Goal: Communication & Community: Share content

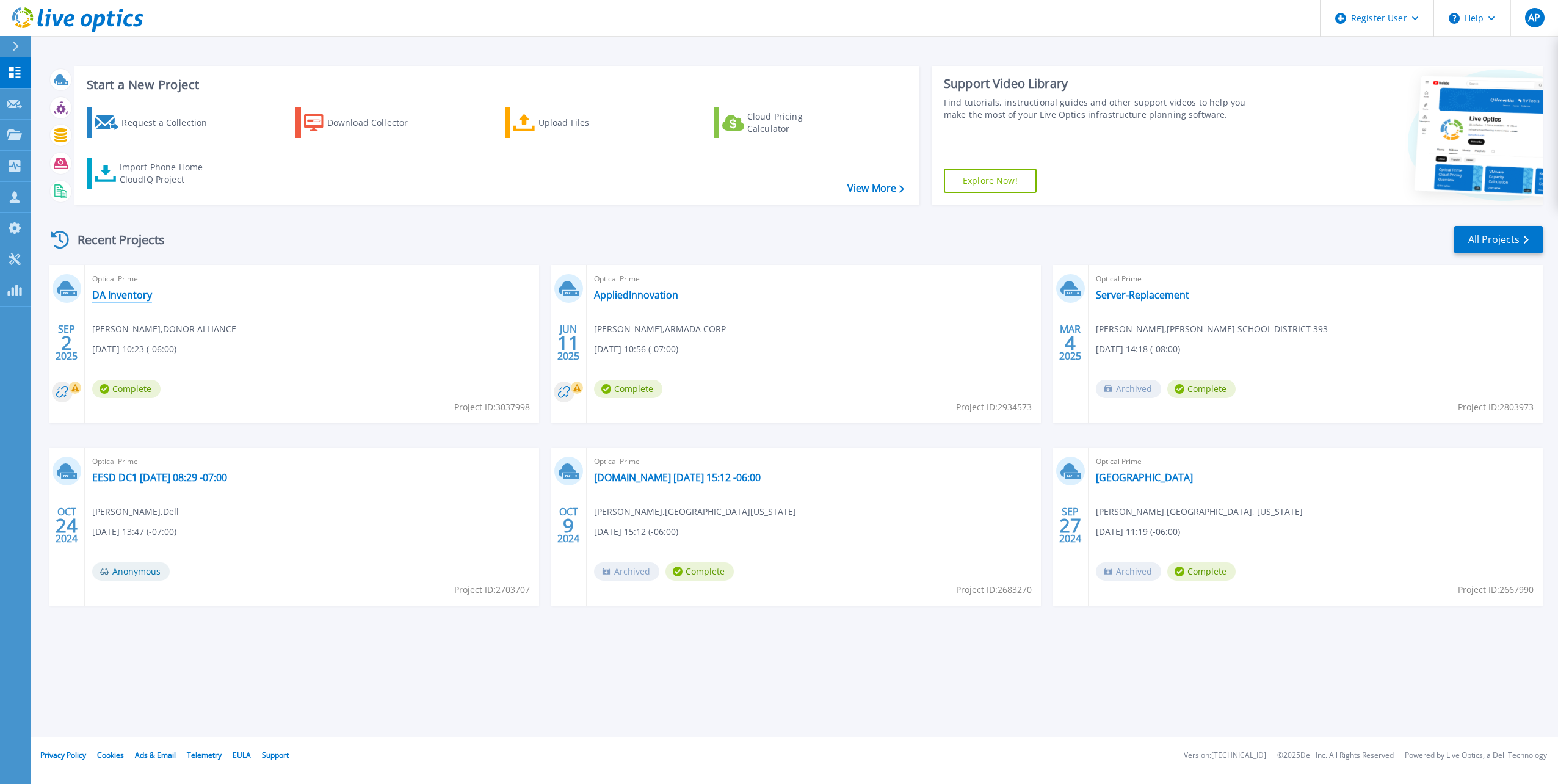
click at [125, 294] on link "DA Inventory" at bounding box center [121, 294] width 60 height 13
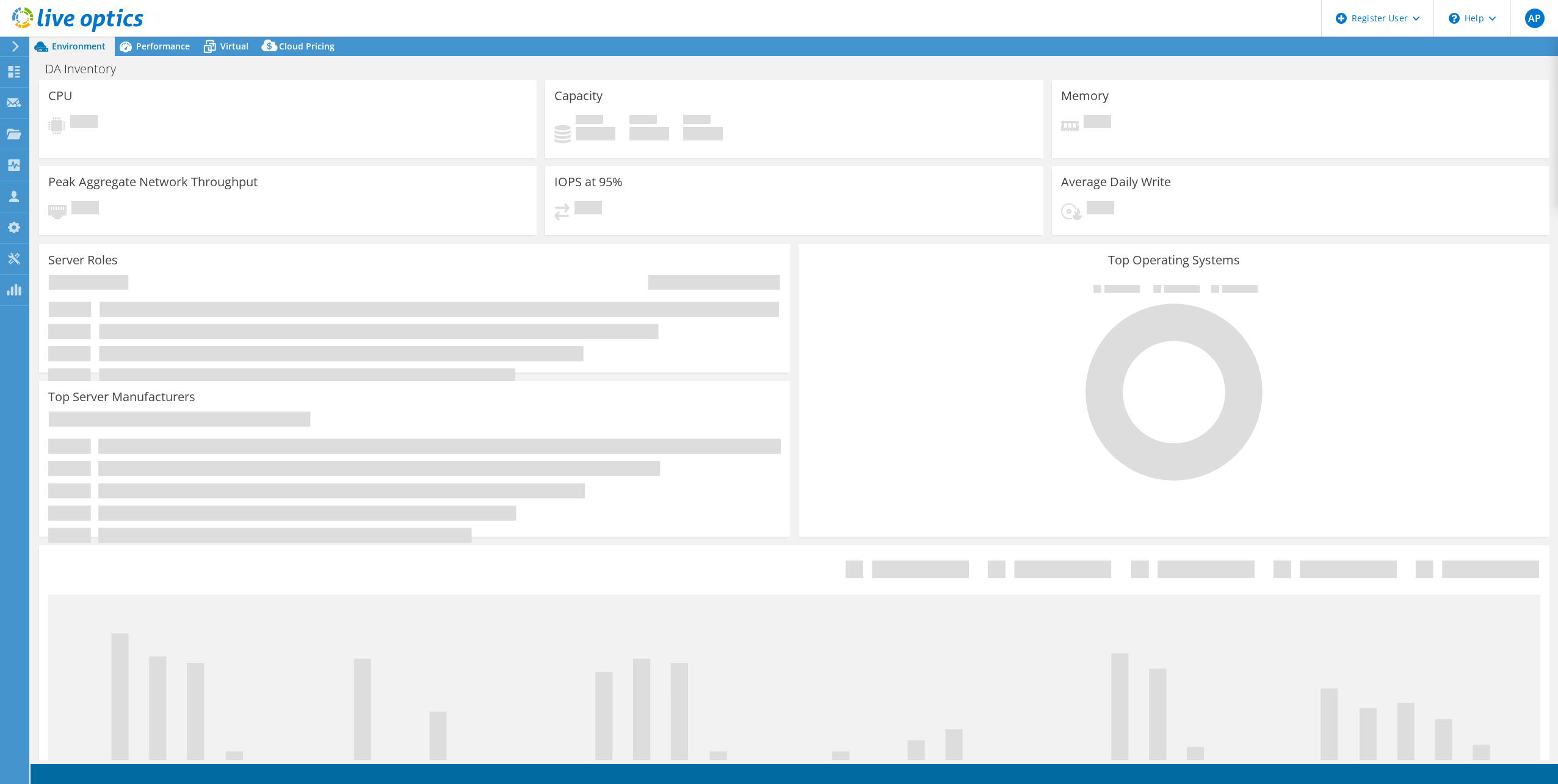
select select "USD"
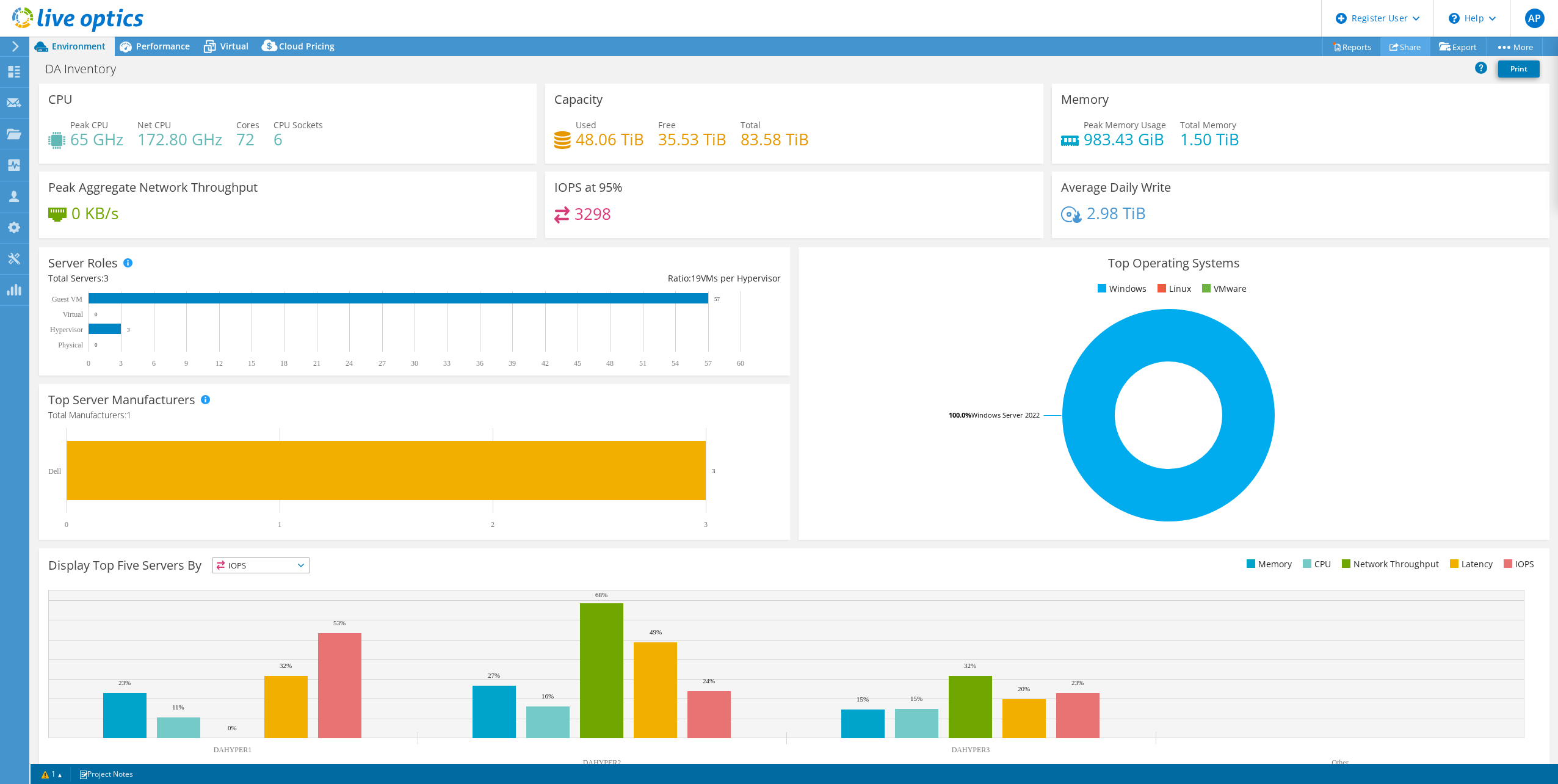
click at [1404, 49] on link "Share" at bounding box center [1406, 47] width 50 height 19
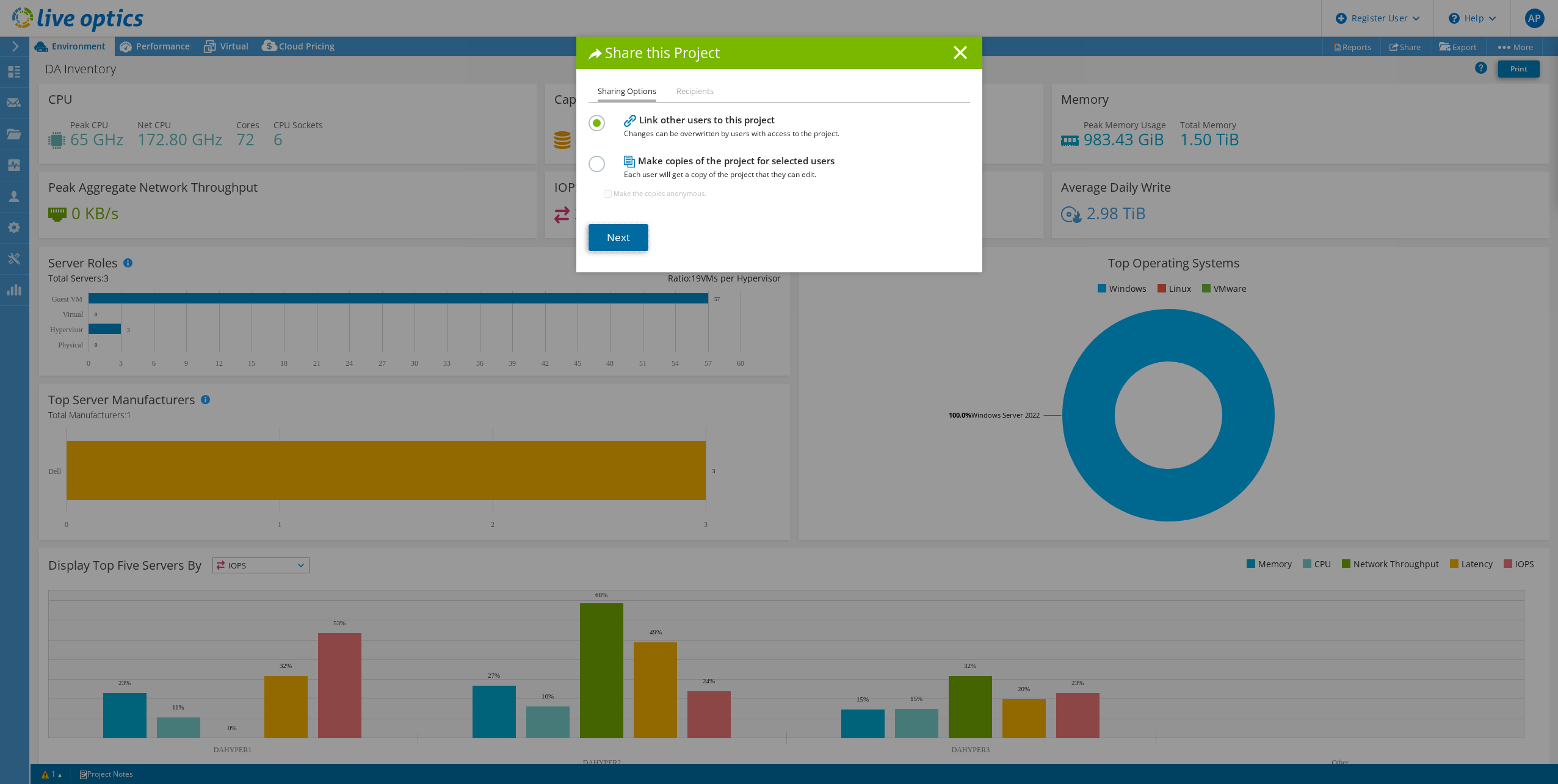
drag, startPoint x: 624, startPoint y: 243, endPoint x: 613, endPoint y: 243, distance: 11.0
click at [624, 243] on link "Next" at bounding box center [618, 237] width 60 height 27
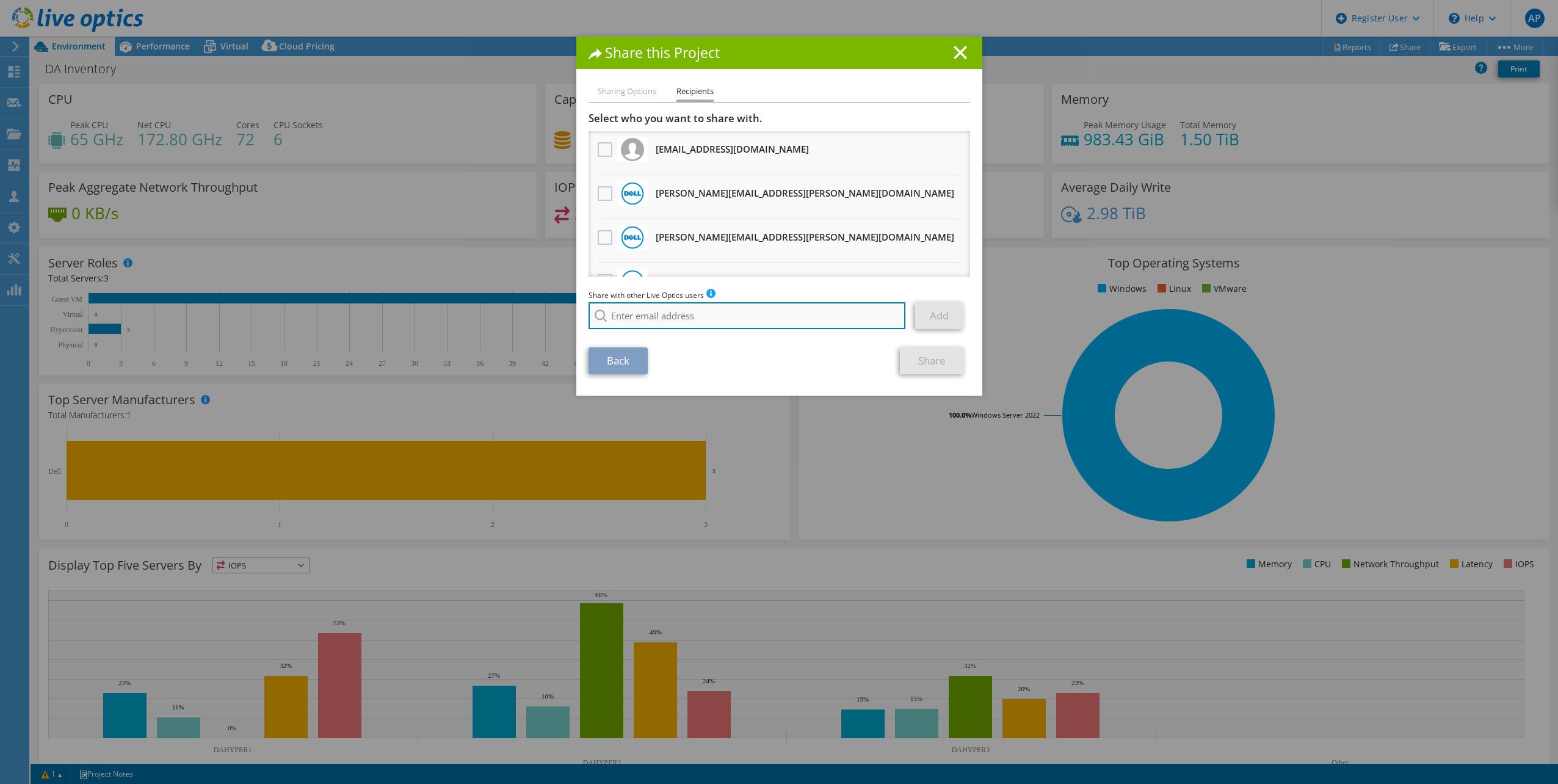
click at [691, 315] on input "search" at bounding box center [747, 316] width 317 height 27
paste input "[PERSON_NAME][EMAIL_ADDRESS][PERSON_NAME][DOMAIN_NAME]"
type input "[PERSON_NAME][EMAIL_ADDRESS][PERSON_NAME][DOMAIN_NAME]"
click at [957, 55] on line at bounding box center [960, 52] width 13 height 13
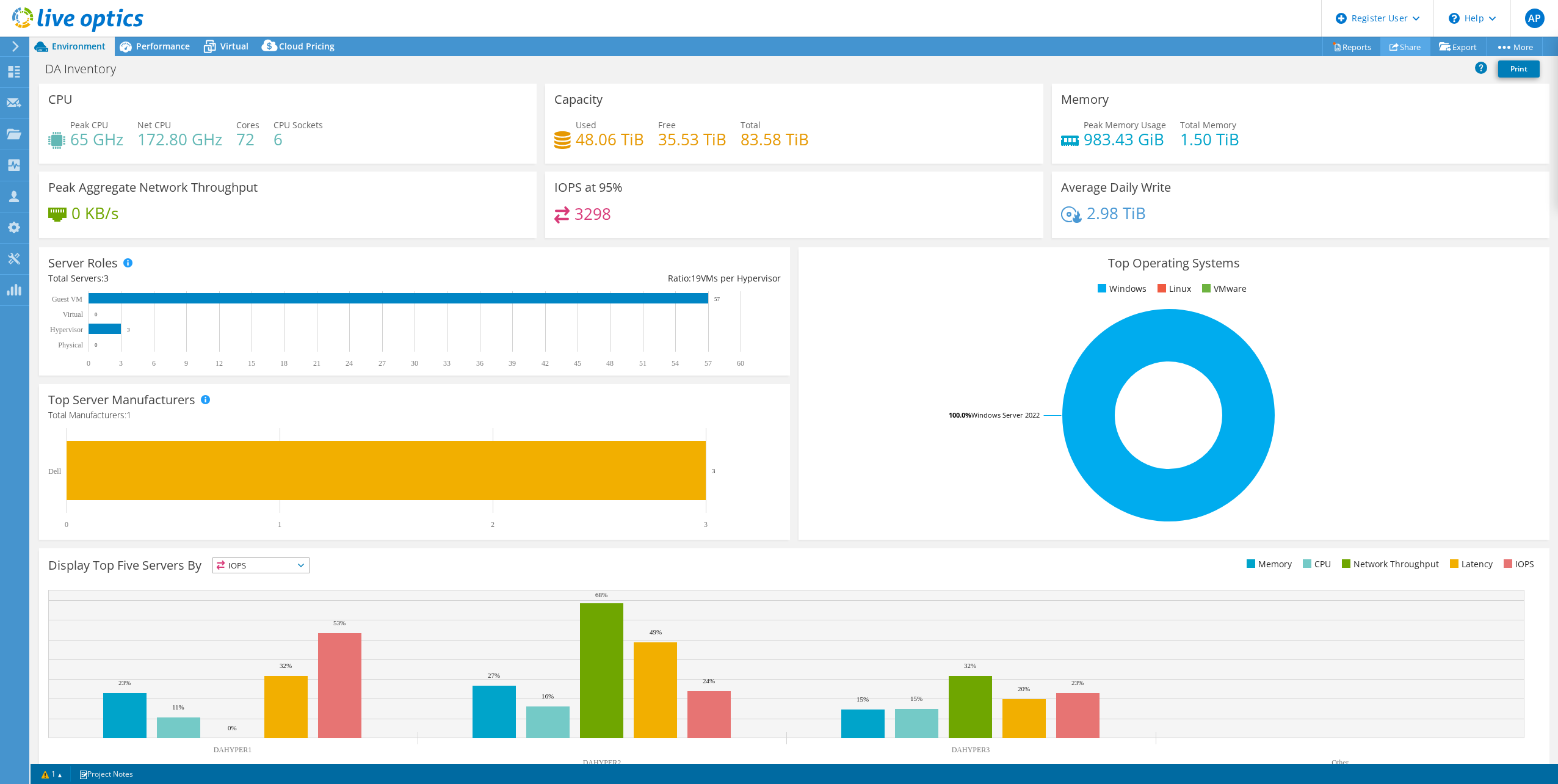
click at [1404, 49] on link "Share" at bounding box center [1406, 47] width 50 height 19
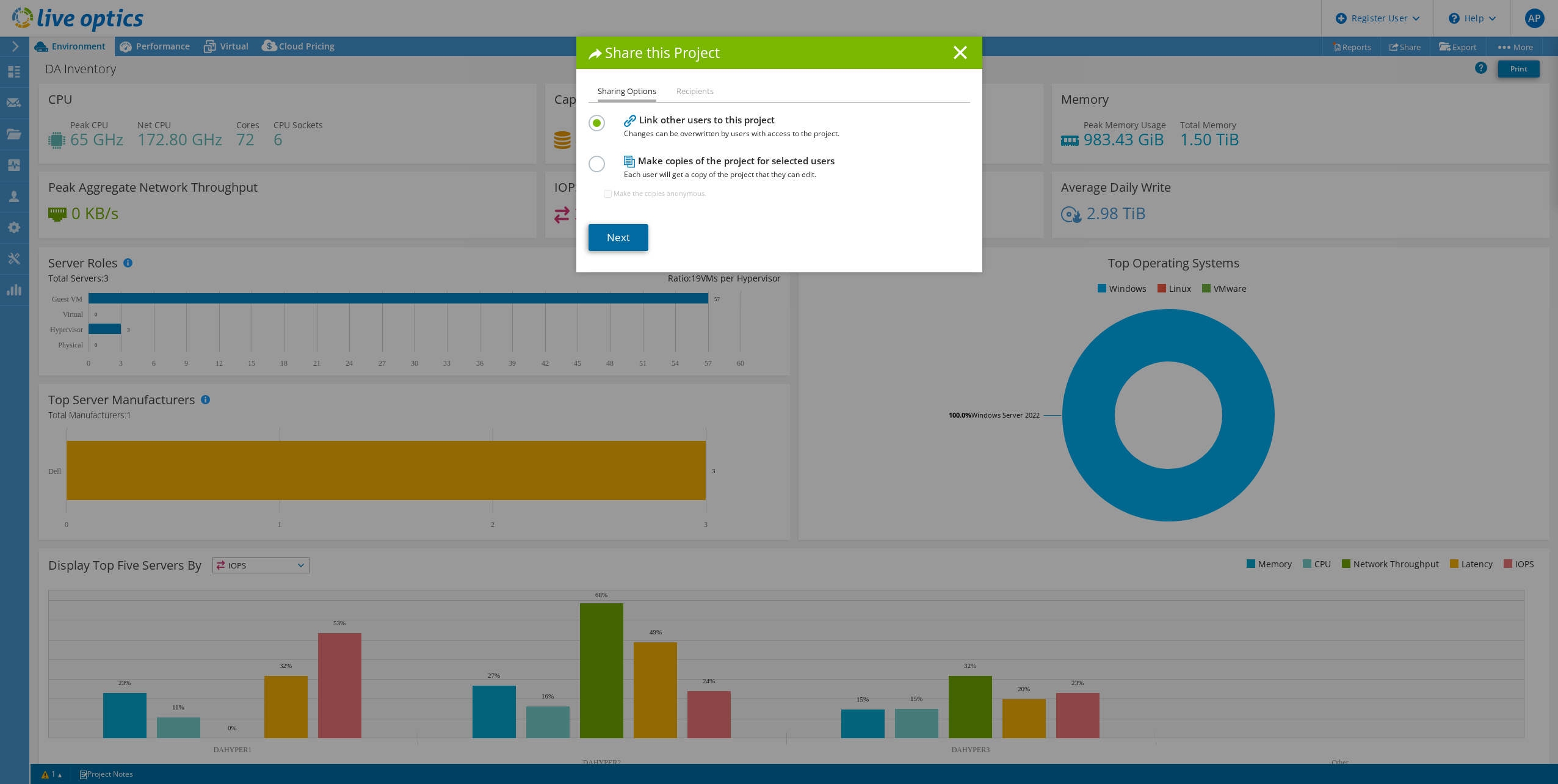
click at [610, 235] on link "Next" at bounding box center [618, 237] width 60 height 27
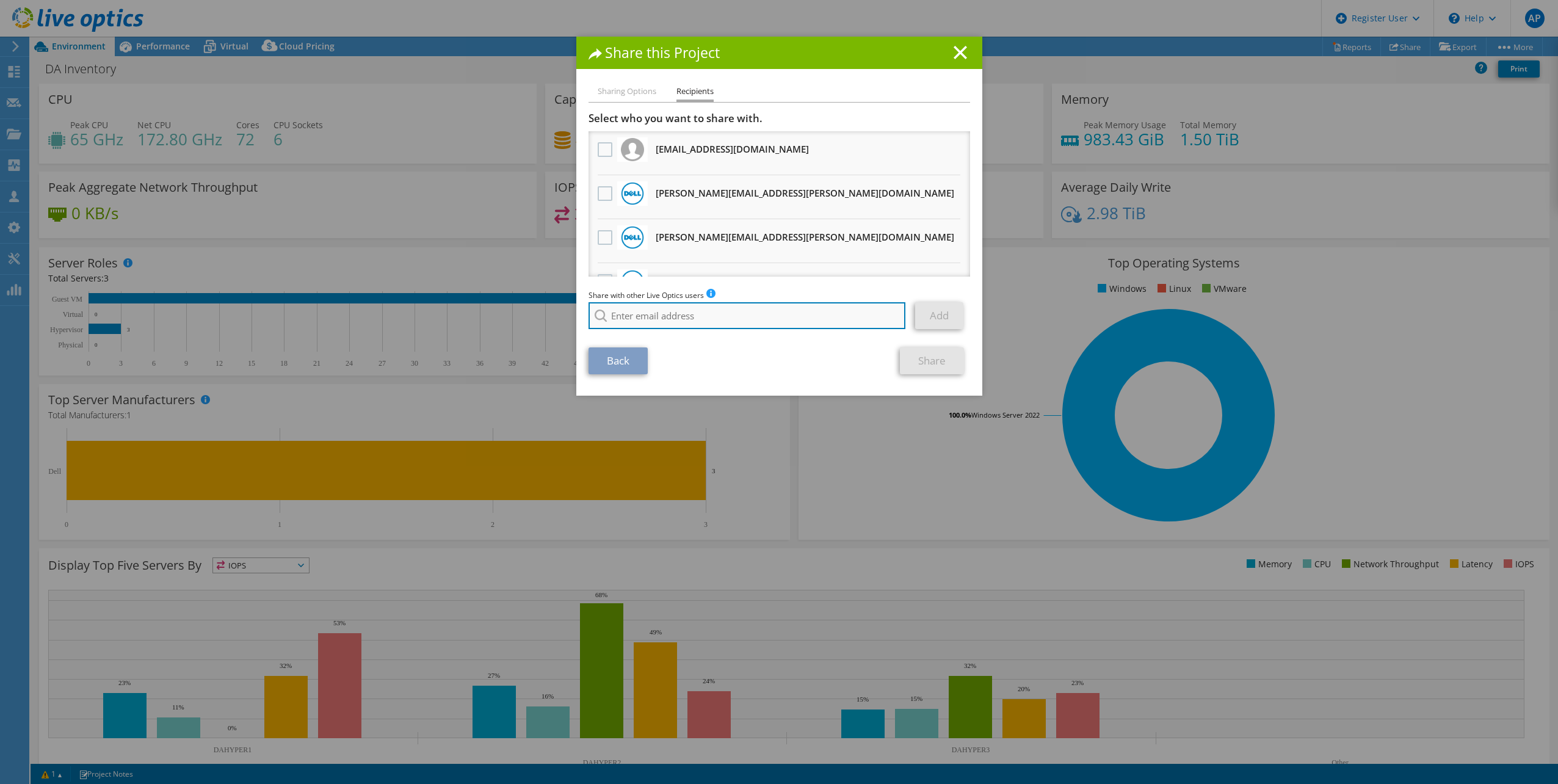
click at [631, 324] on input "search" at bounding box center [747, 316] width 317 height 27
paste input "[PERSON_NAME][EMAIL_ADDRESS][PERSON_NAME][DOMAIN_NAME]"
type input "[PERSON_NAME][EMAIL_ADDRESS][PERSON_NAME][DOMAIN_NAME]"
click at [790, 351] on div "Back Share" at bounding box center [779, 361] width 381 height 27
drag, startPoint x: 780, startPoint y: 317, endPoint x: 565, endPoint y: 297, distance: 215.9
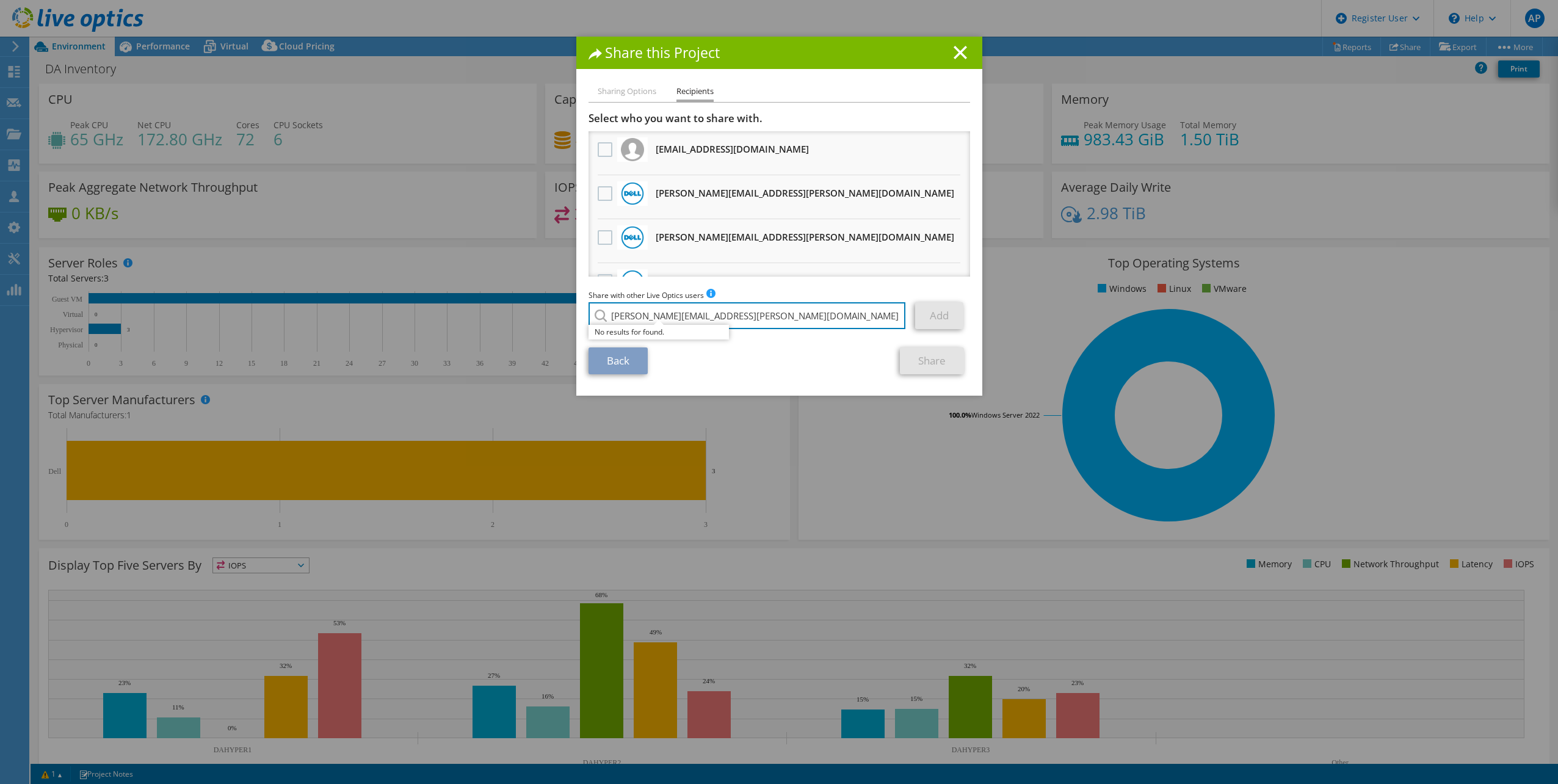
click at [565, 297] on div "Share this Project Sharing Options Recipients Link other users to this project …" at bounding box center [779, 392] width 1558 height 710
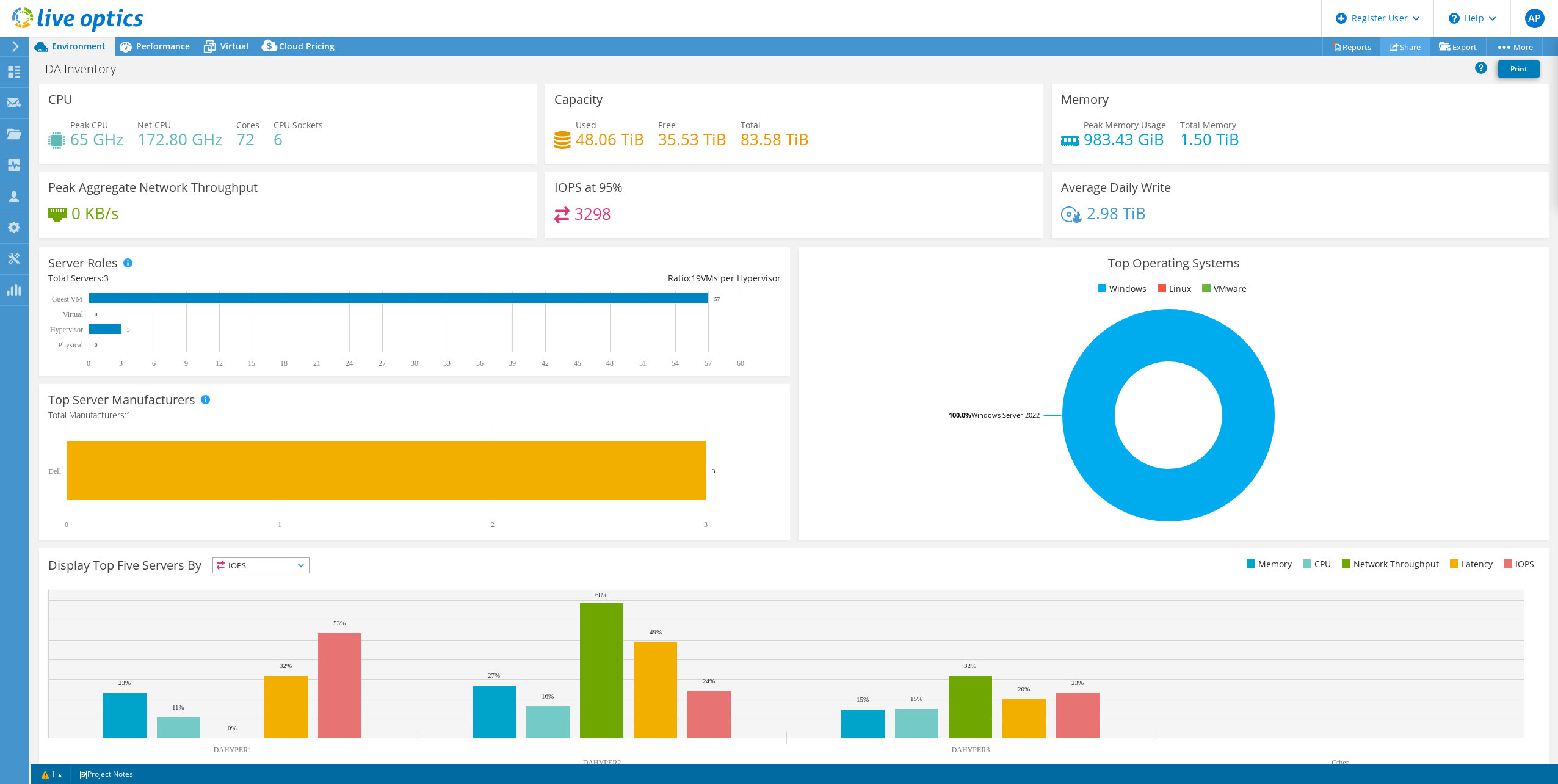
click at [1404, 47] on link "Share" at bounding box center [1406, 47] width 50 height 19
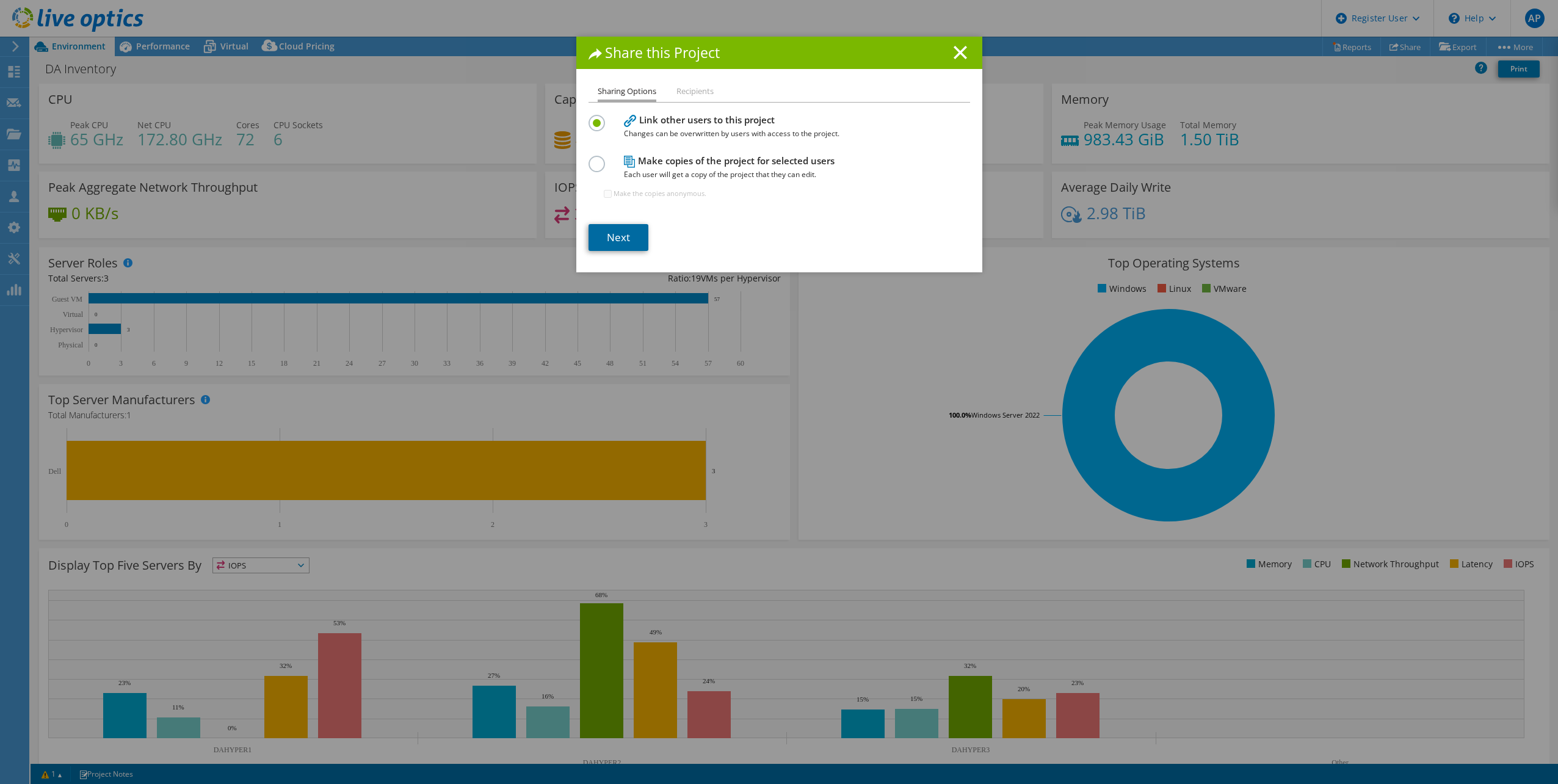
click at [628, 236] on link "Next" at bounding box center [618, 237] width 60 height 27
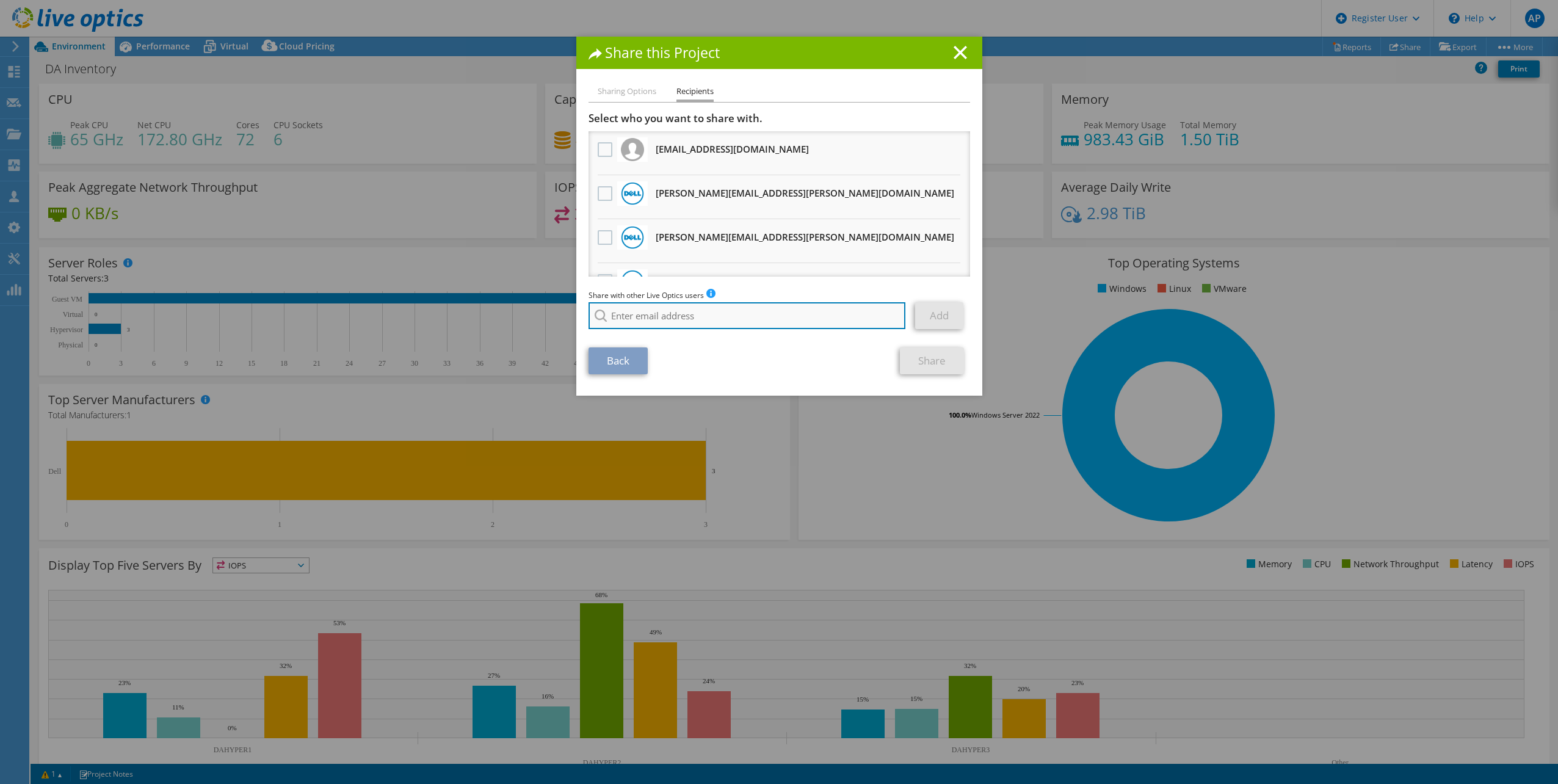
click at [676, 327] on input "search" at bounding box center [747, 316] width 317 height 27
paste input "[PERSON_NAME][EMAIL_ADDRESS][PERSON_NAME][DOMAIN_NAME]"
click at [645, 330] on li "[PERSON_NAME][EMAIL_ADDRESS][PERSON_NAME][DOMAIN_NAME]" at bounding box center [713, 332] width 249 height 15
type input "[PERSON_NAME][EMAIL_ADDRESS][PERSON_NAME][DOMAIN_NAME]"
click at [940, 320] on link "Add" at bounding box center [940, 316] width 49 height 27
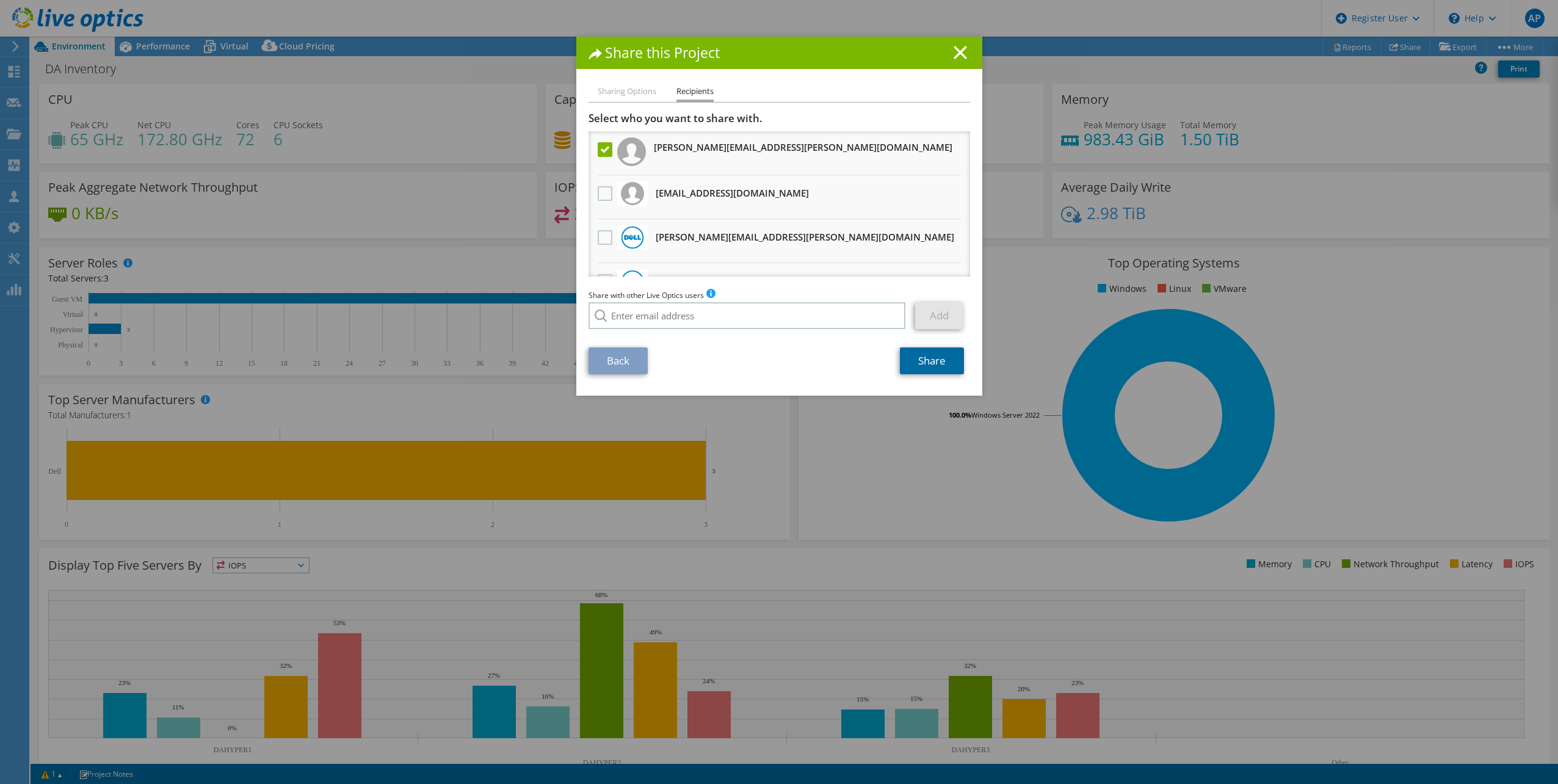
click at [948, 362] on link "Share" at bounding box center [931, 361] width 64 height 27
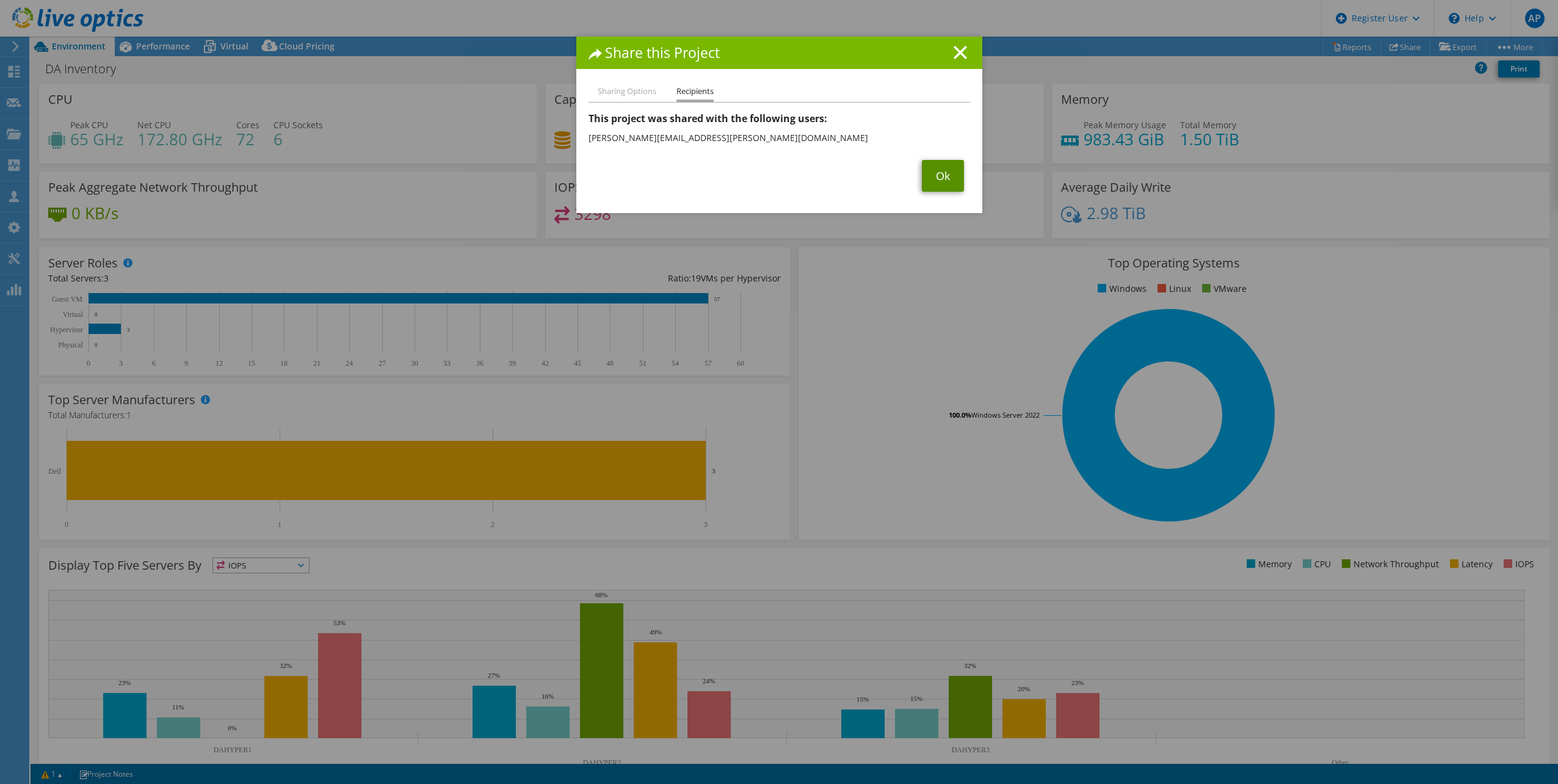
click at [947, 166] on link "Ok" at bounding box center [942, 175] width 42 height 32
